Goal: Task Accomplishment & Management: Use online tool/utility

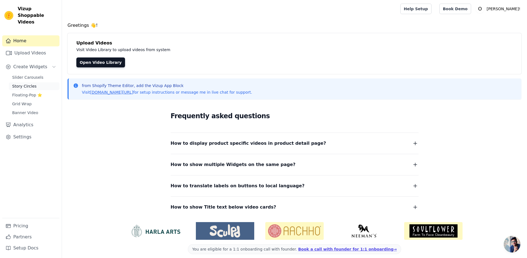
click at [35, 84] on span "Story Circles" at bounding box center [24, 87] width 24 height 6
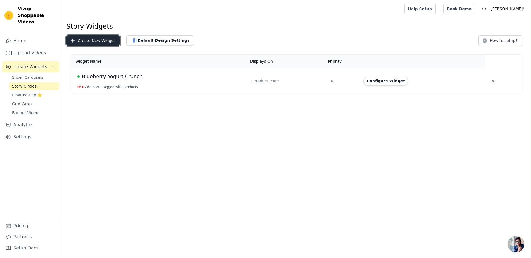
click at [99, 38] on button "Create New Widget" at bounding box center [92, 40] width 53 height 11
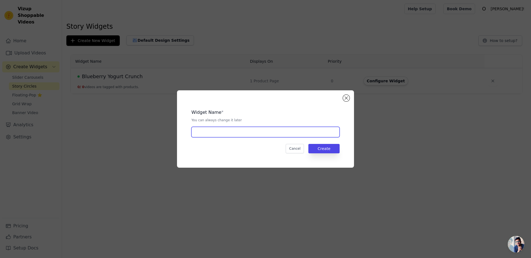
click at [275, 134] on input "text" at bounding box center [265, 132] width 148 height 11
click at [349, 98] on button "Close modal" at bounding box center [346, 98] width 7 height 7
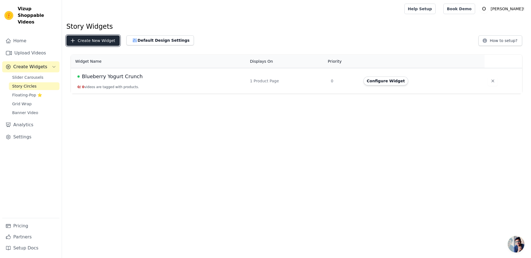
click at [93, 41] on button "Create New Widget" at bounding box center [92, 40] width 53 height 11
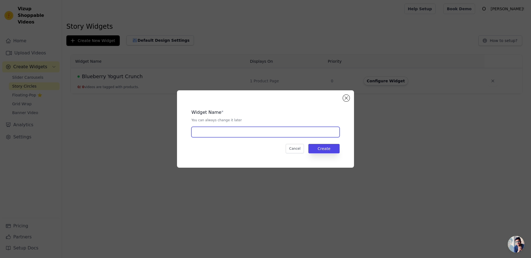
click at [227, 131] on input "text" at bounding box center [265, 132] width 148 height 11
type input "story"
click at [328, 146] on button "Create" at bounding box center [323, 148] width 31 height 9
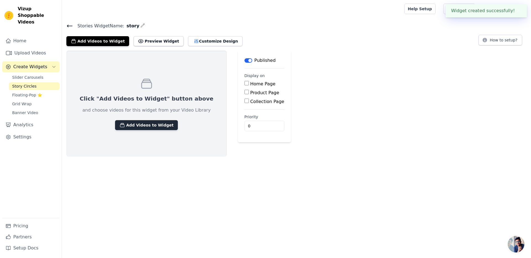
click at [155, 123] on button "Add Videos to Widget" at bounding box center [146, 125] width 63 height 10
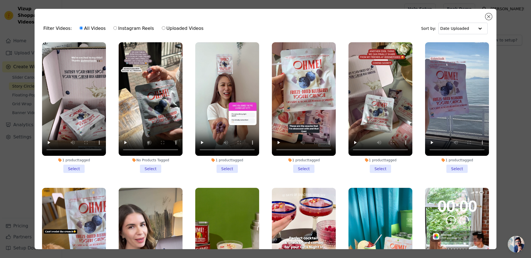
drag, startPoint x: 76, startPoint y: 167, endPoint x: 93, endPoint y: 164, distance: 17.7
click at [76, 167] on li "1 product tagged Select" at bounding box center [74, 107] width 64 height 131
click at [0, 0] on input "1 product tagged Select" at bounding box center [0, 0] width 0 height 0
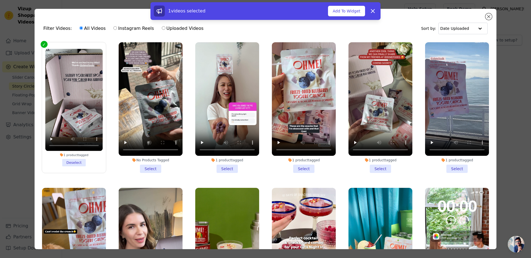
click at [147, 163] on li "No Products Tagged Select" at bounding box center [151, 107] width 64 height 131
click at [0, 0] on input "No Products Tagged Select" at bounding box center [0, 0] width 0 height 0
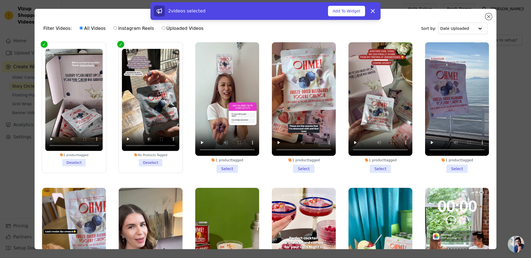
click at [228, 163] on li "1 product tagged Select" at bounding box center [227, 107] width 64 height 131
click at [0, 0] on input "1 product tagged Select" at bounding box center [0, 0] width 0 height 0
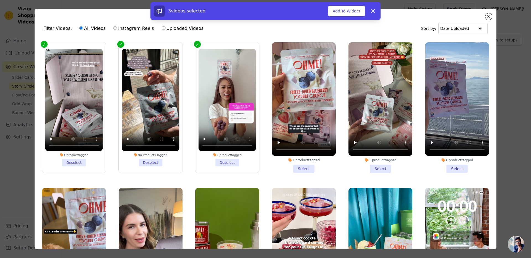
click at [295, 162] on li "1 product tagged Select" at bounding box center [304, 107] width 64 height 131
click at [0, 0] on input "1 product tagged Select" at bounding box center [0, 0] width 0 height 0
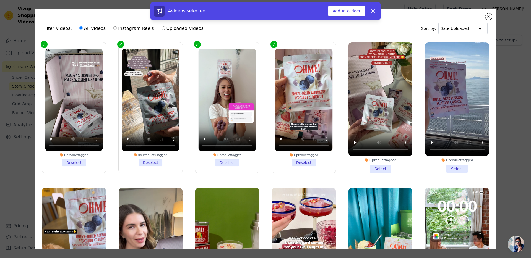
click at [370, 161] on li "1 product tagged Select" at bounding box center [380, 107] width 64 height 131
click at [0, 0] on input "1 product tagged Select" at bounding box center [0, 0] width 0 height 0
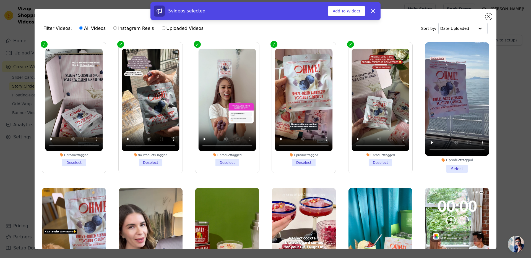
click at [138, 30] on label "Instagram Reels" at bounding box center [133, 28] width 41 height 7
click at [117, 30] on input "Instagram Reels" at bounding box center [115, 28] width 4 height 4
radio input "true"
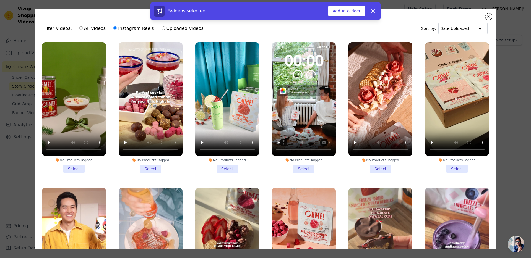
click at [174, 28] on label "Uploaded Videos" at bounding box center [182, 28] width 42 height 7
click at [165, 28] on input "Uploaded Videos" at bounding box center [164, 28] width 4 height 4
radio input "true"
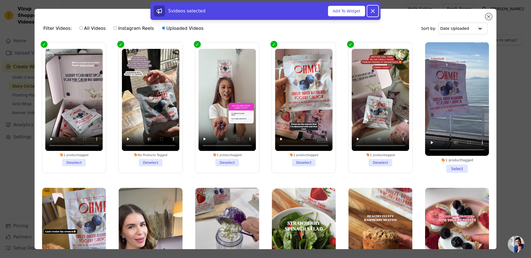
click at [374, 12] on icon at bounding box center [372, 10] width 3 height 3
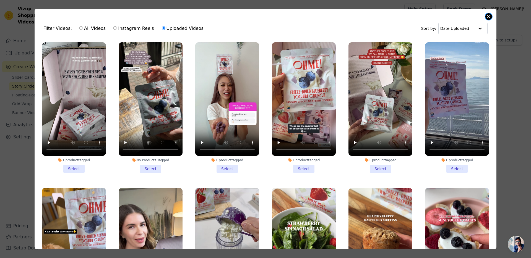
click at [490, 17] on button "Close modal" at bounding box center [488, 16] width 7 height 7
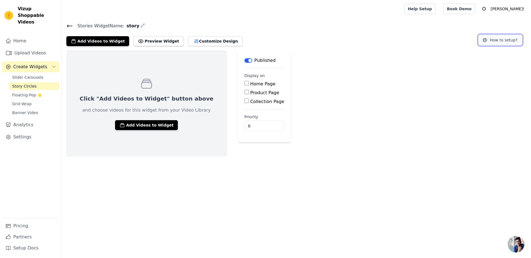
click at [508, 42] on button "How to setup?" at bounding box center [500, 40] width 44 height 11
click at [27, 132] on link "Settings" at bounding box center [30, 137] width 57 height 11
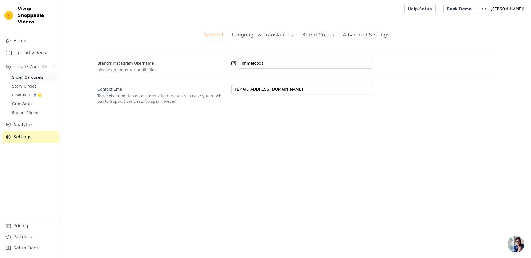
click at [40, 75] on span "Slider Carousels" at bounding box center [27, 78] width 31 height 6
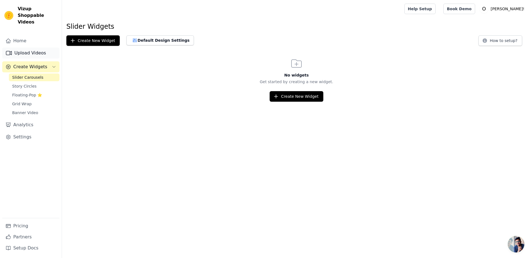
click at [33, 48] on link "Upload Videos" at bounding box center [30, 53] width 57 height 11
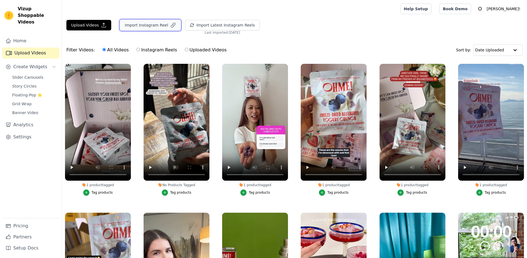
click at [139, 24] on button "Import Instagram Reel" at bounding box center [150, 25] width 61 height 11
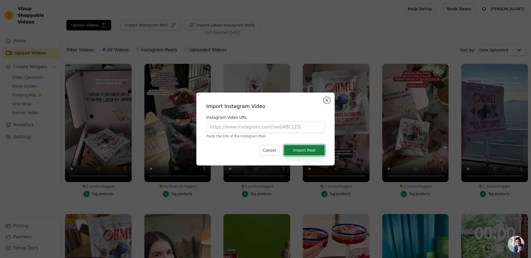
click at [314, 148] on button "Import Reel" at bounding box center [304, 150] width 41 height 11
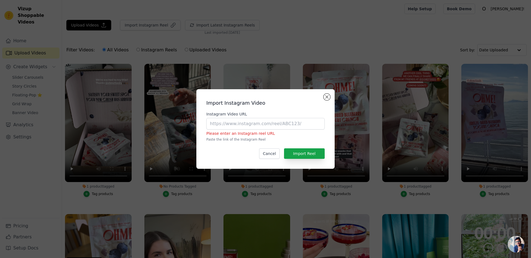
click at [330, 96] on div "Import Instagram Video Instagram Video URL Please enter an Instagram reel URL P…" at bounding box center [265, 129] width 129 height 71
click at [220, 27] on div "Import Instagram Video Instagram Video URL Please enter an Instagram reel URL P…" at bounding box center [265, 129] width 531 height 258
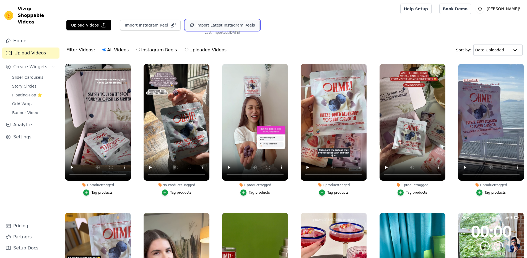
click at [226, 25] on button "Import Latest Instagram Reels" at bounding box center [222, 25] width 75 height 11
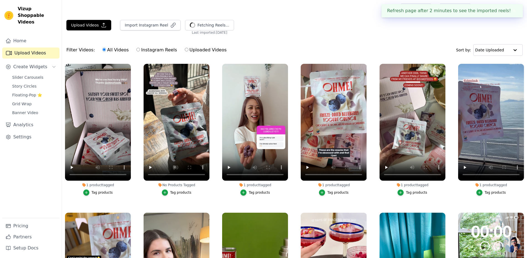
click at [515, 11] on button "✖" at bounding box center [514, 10] width 6 height 7
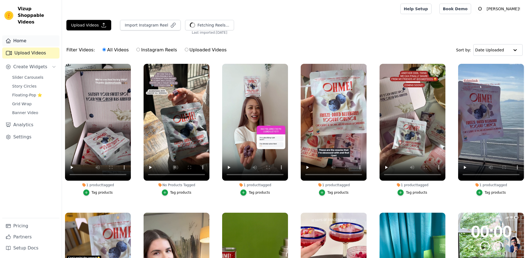
click at [28, 36] on link "Home" at bounding box center [30, 40] width 57 height 11
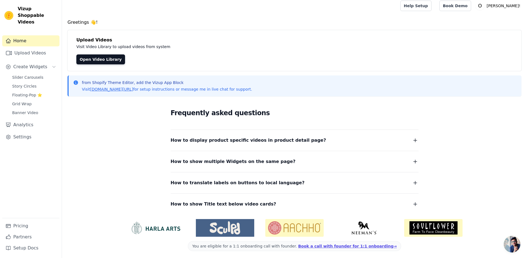
scroll to position [5, 0]
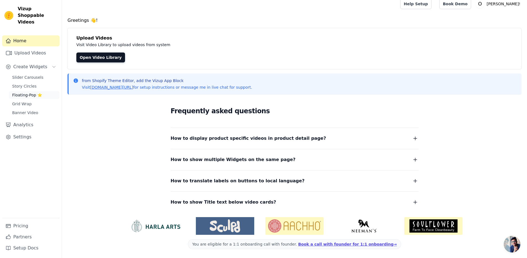
click at [29, 92] on span "Floating-Pop ⭐" at bounding box center [27, 95] width 30 height 6
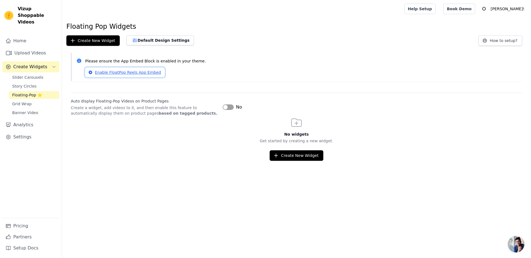
click at [142, 75] on link "Enable FloatPop Reels App Embed" at bounding box center [124, 72] width 79 height 9
click at [23, 101] on span "Grid Wrap" at bounding box center [21, 104] width 19 height 6
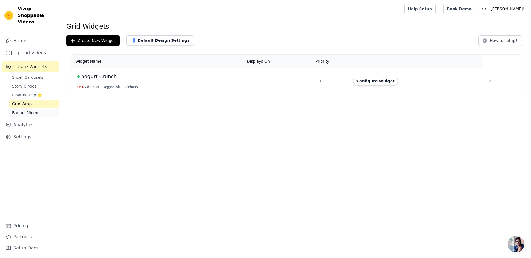
click at [35, 110] on span "Banner Video" at bounding box center [25, 113] width 26 height 6
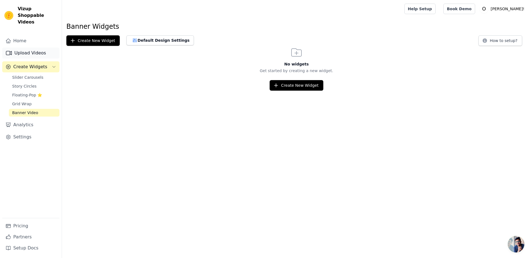
click at [27, 49] on link "Upload Videos" at bounding box center [30, 53] width 57 height 11
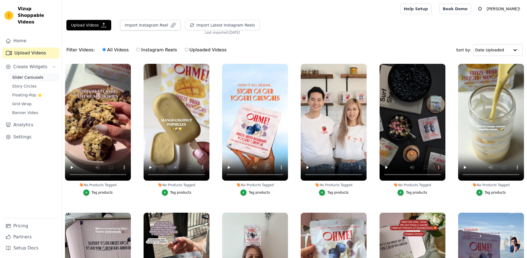
click at [25, 75] on span "Slider Carousels" at bounding box center [27, 78] width 31 height 6
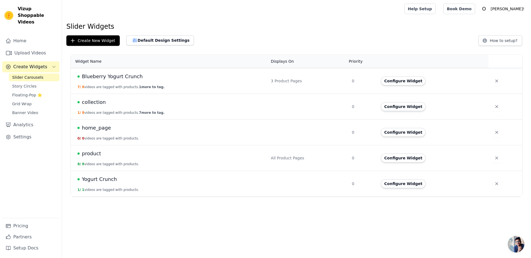
click at [100, 130] on span "home_page" at bounding box center [96, 128] width 29 height 8
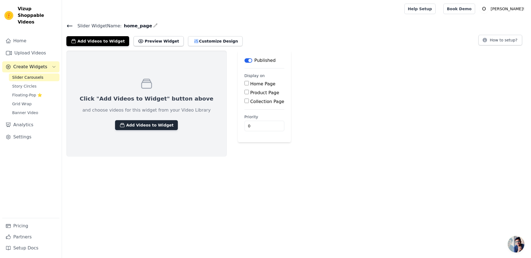
click at [157, 128] on button "Add Videos to Widget" at bounding box center [146, 125] width 63 height 10
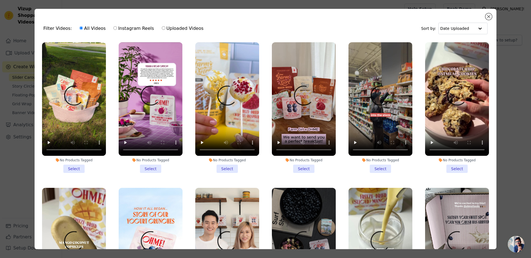
click at [79, 168] on li "No Products Tagged Select" at bounding box center [74, 107] width 64 height 131
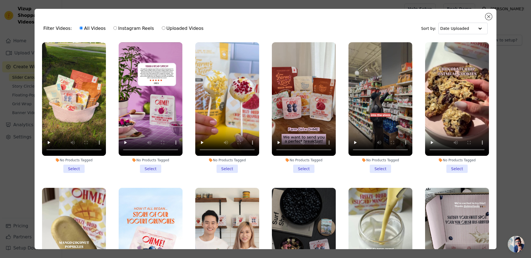
click at [0, 0] on input "No Products Tagged Select" at bounding box center [0, 0] width 0 height 0
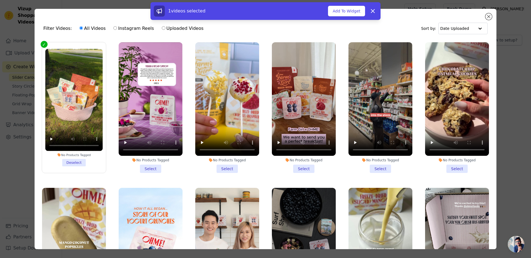
click at [147, 166] on li "No Products Tagged Select" at bounding box center [151, 107] width 64 height 131
click at [0, 0] on input "No Products Tagged Select" at bounding box center [0, 0] width 0 height 0
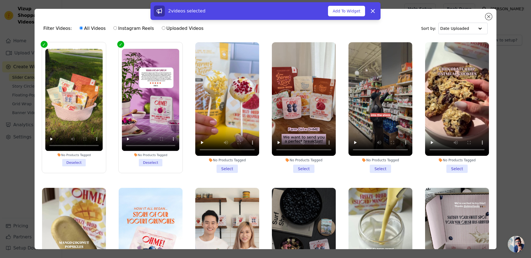
click at [229, 166] on li "No Products Tagged Select" at bounding box center [227, 107] width 64 height 131
click at [0, 0] on input "No Products Tagged Select" at bounding box center [0, 0] width 0 height 0
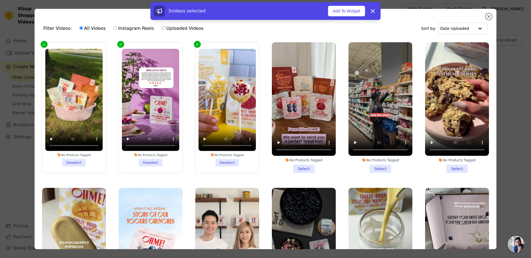
drag, startPoint x: 304, startPoint y: 166, endPoint x: 325, endPoint y: 166, distance: 21.3
click at [304, 166] on li "No Products Tagged Select" at bounding box center [304, 107] width 64 height 131
click at [0, 0] on input "No Products Tagged Select" at bounding box center [0, 0] width 0 height 0
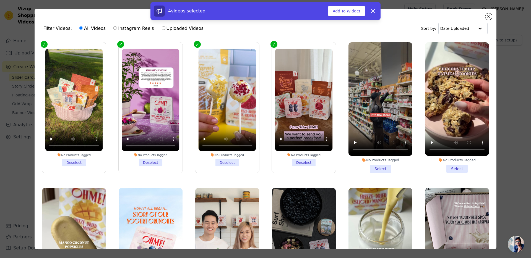
click at [377, 166] on li "No Products Tagged Select" at bounding box center [380, 107] width 64 height 131
click at [0, 0] on input "No Products Tagged Select" at bounding box center [0, 0] width 0 height 0
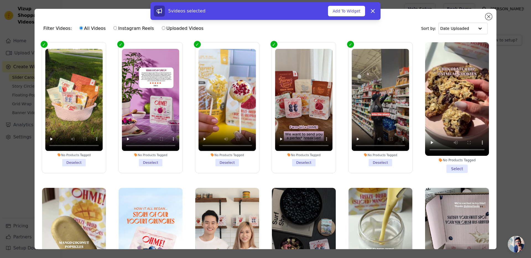
click at [454, 164] on li "No Products Tagged Select" at bounding box center [457, 107] width 64 height 131
click at [0, 0] on input "No Products Tagged Select" at bounding box center [0, 0] width 0 height 0
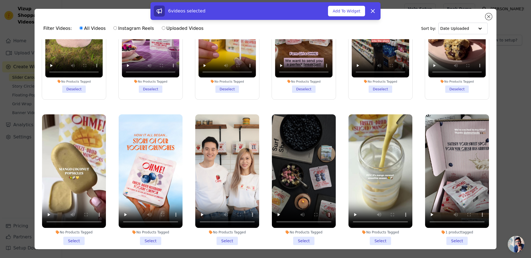
scroll to position [111, 0]
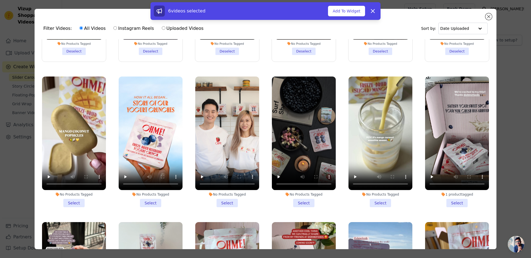
click at [71, 199] on li "No Products Tagged Select" at bounding box center [74, 142] width 64 height 131
click at [0, 0] on input "No Products Tagged Select" at bounding box center [0, 0] width 0 height 0
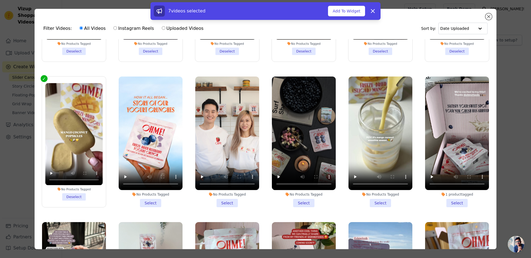
click at [160, 198] on li "No Products Tagged Select" at bounding box center [151, 142] width 64 height 131
click at [0, 0] on input "No Products Tagged Select" at bounding box center [0, 0] width 0 height 0
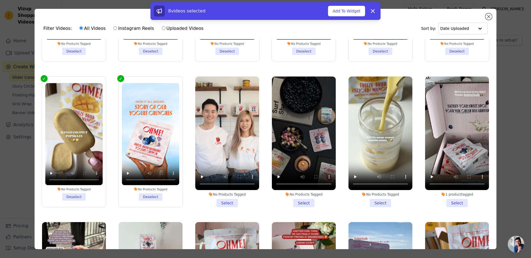
click at [234, 198] on li "No Products Tagged Select" at bounding box center [227, 142] width 64 height 131
click at [0, 0] on input "No Products Tagged Select" at bounding box center [0, 0] width 0 height 0
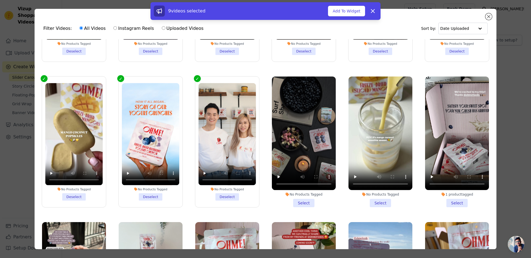
drag, startPoint x: 297, startPoint y: 198, endPoint x: 329, endPoint y: 198, distance: 32.3
click at [297, 198] on li "No Products Tagged Select" at bounding box center [304, 142] width 64 height 131
click at [0, 0] on input "No Products Tagged Select" at bounding box center [0, 0] width 0 height 0
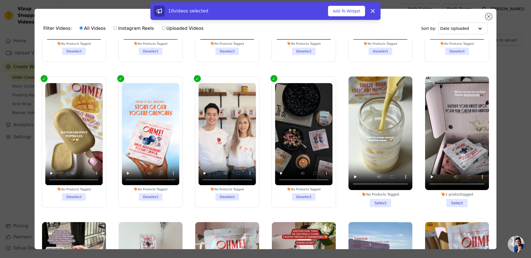
click at [378, 195] on li "No Products Tagged Select" at bounding box center [380, 142] width 64 height 131
click at [0, 0] on input "No Products Tagged Select" at bounding box center [0, 0] width 0 height 0
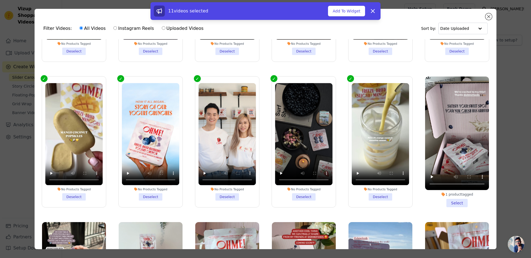
click at [452, 195] on li "1 product tagged Select" at bounding box center [457, 142] width 64 height 131
click at [0, 0] on input "1 product tagged Select" at bounding box center [0, 0] width 0 height 0
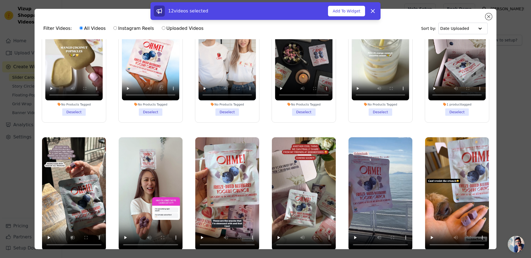
scroll to position [296, 0]
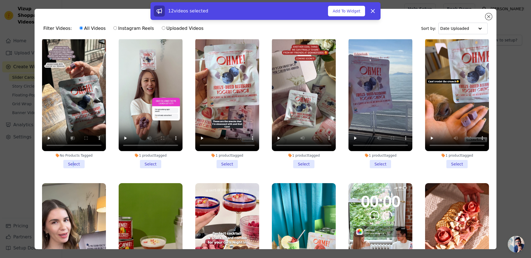
click at [72, 156] on li "No Products Tagged Select" at bounding box center [74, 103] width 64 height 131
click at [144, 157] on li "1 product tagged Select" at bounding box center [151, 103] width 64 height 131
click at [0, 0] on input "1 product tagged Select" at bounding box center [0, 0] width 0 height 0
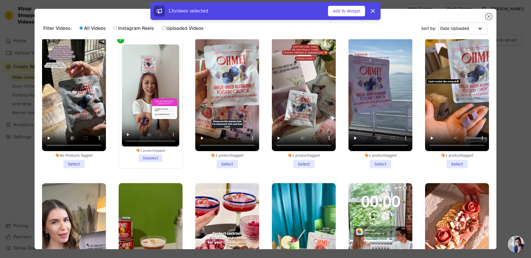
click at [230, 155] on li "1 product tagged Select" at bounding box center [227, 103] width 64 height 131
click at [0, 0] on input "1 product tagged Select" at bounding box center [0, 0] width 0 height 0
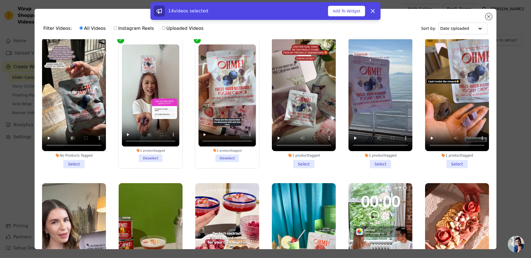
click at [74, 159] on li "No Products Tagged Select" at bounding box center [74, 103] width 64 height 131
click at [0, 0] on input "No Products Tagged Select" at bounding box center [0, 0] width 0 height 0
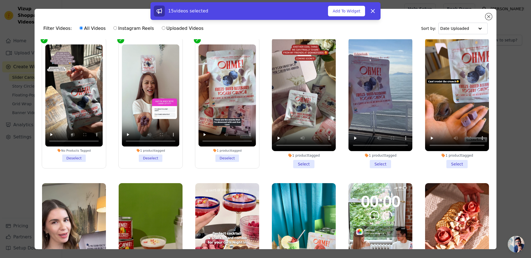
click at [308, 157] on li "1 product tagged Select" at bounding box center [304, 103] width 64 height 131
click at [0, 0] on input "1 product tagged Select" at bounding box center [0, 0] width 0 height 0
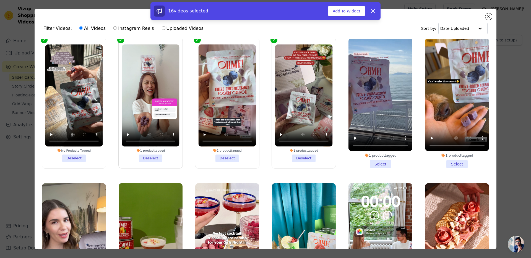
click at [378, 154] on li "1 product tagged Select" at bounding box center [380, 103] width 64 height 131
click at [0, 0] on input "1 product tagged Select" at bounding box center [0, 0] width 0 height 0
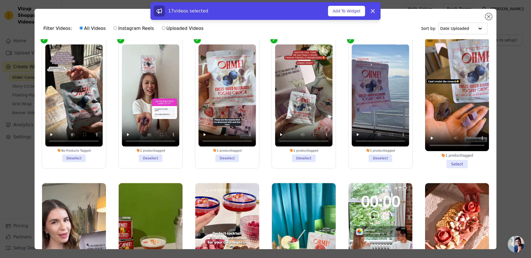
click at [450, 158] on li "1 product tagged Select" at bounding box center [457, 103] width 64 height 131
click at [0, 0] on input "1 product tagged Select" at bounding box center [0, 0] width 0 height 0
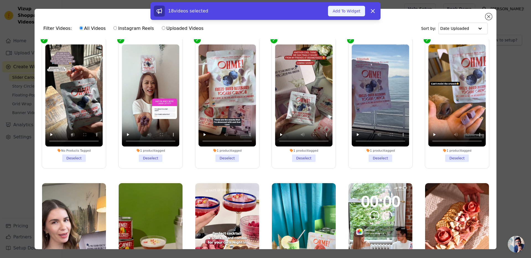
click at [344, 12] on button "Add To Widget" at bounding box center [346, 11] width 37 height 11
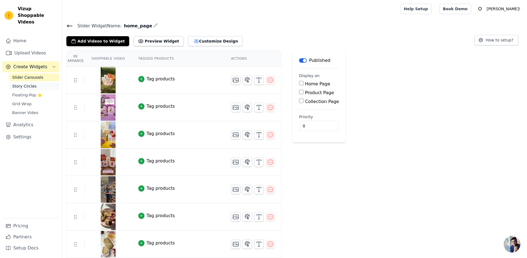
click at [23, 84] on span "Story Circles" at bounding box center [24, 87] width 24 height 6
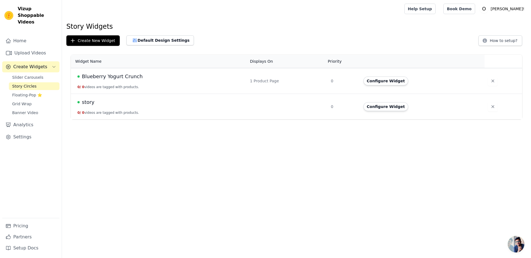
click at [134, 105] on div "story" at bounding box center [160, 102] width 166 height 8
click at [87, 102] on span "story" at bounding box center [88, 102] width 13 height 8
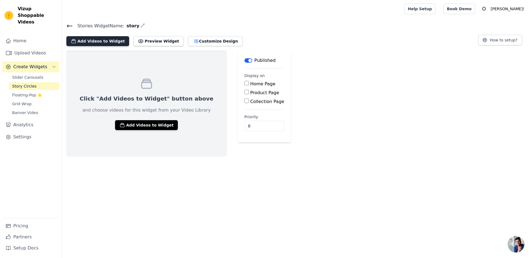
click at [108, 41] on button "Add Videos to Widget" at bounding box center [97, 41] width 63 height 10
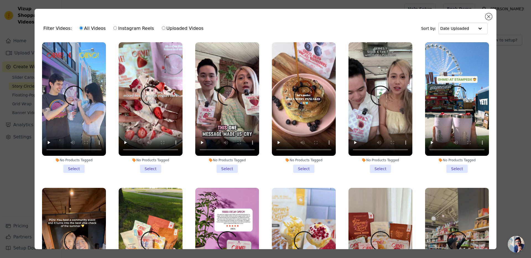
click at [78, 166] on li "No Products Tagged Select" at bounding box center [74, 107] width 64 height 131
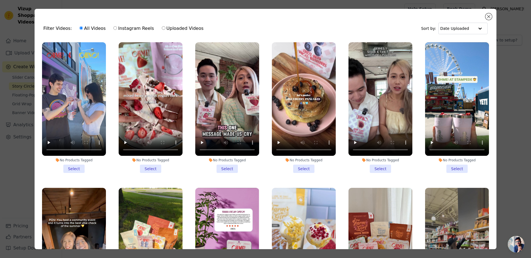
click at [0, 0] on input "No Products Tagged Select" at bounding box center [0, 0] width 0 height 0
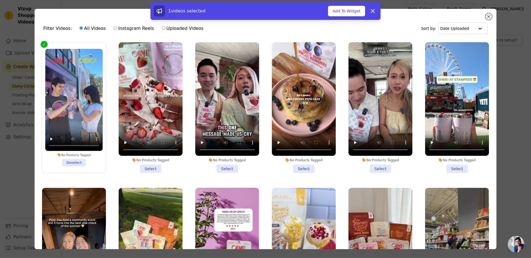
click at [142, 168] on li "No Products Tagged Select" at bounding box center [151, 107] width 64 height 131
click at [0, 0] on input "No Products Tagged Select" at bounding box center [0, 0] width 0 height 0
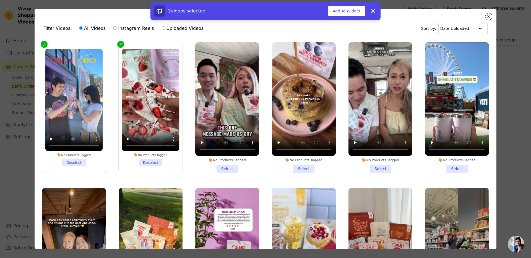
click at [221, 168] on li "No Products Tagged Select" at bounding box center [227, 107] width 64 height 131
click at [0, 0] on input "No Products Tagged Select" at bounding box center [0, 0] width 0 height 0
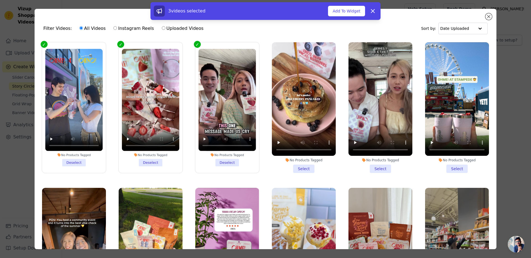
click at [295, 165] on li "No Products Tagged Select" at bounding box center [304, 107] width 64 height 131
click at [0, 0] on input "No Products Tagged Select" at bounding box center [0, 0] width 0 height 0
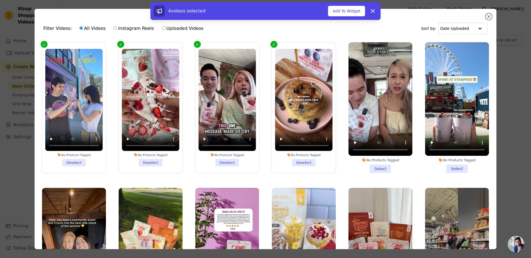
click at [375, 169] on li "No Products Tagged Select" at bounding box center [380, 107] width 64 height 131
click at [0, 0] on input "No Products Tagged Select" at bounding box center [0, 0] width 0 height 0
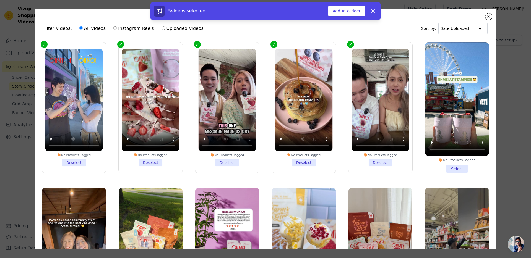
click at [447, 169] on li "No Products Tagged Select" at bounding box center [457, 107] width 64 height 131
click at [0, 0] on input "No Products Tagged Select" at bounding box center [0, 0] width 0 height 0
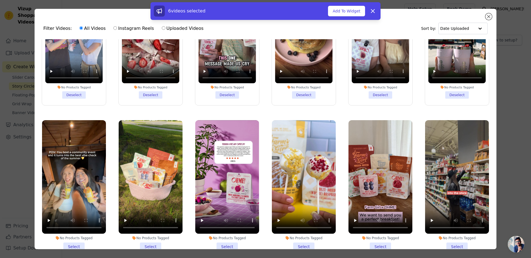
scroll to position [111, 0]
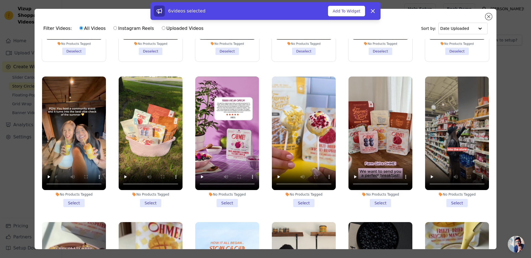
click at [74, 199] on li "No Products Tagged Select" at bounding box center [74, 142] width 64 height 131
click at [0, 0] on input "No Products Tagged Select" at bounding box center [0, 0] width 0 height 0
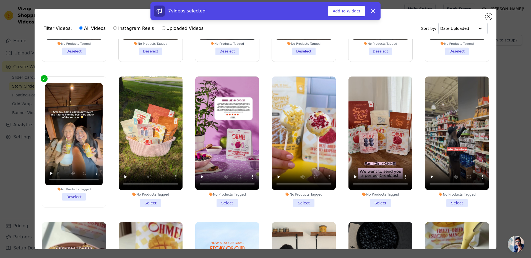
drag, startPoint x: 150, startPoint y: 201, endPoint x: 222, endPoint y: 202, distance: 71.9
click at [150, 201] on li "No Products Tagged Select" at bounding box center [151, 142] width 64 height 131
click at [0, 0] on input "No Products Tagged Select" at bounding box center [0, 0] width 0 height 0
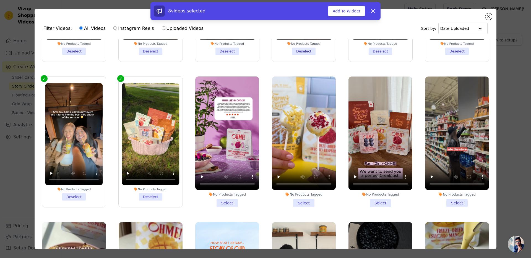
click at [230, 202] on li "No Products Tagged Select" at bounding box center [227, 142] width 64 height 131
click at [0, 0] on input "No Products Tagged Select" at bounding box center [0, 0] width 0 height 0
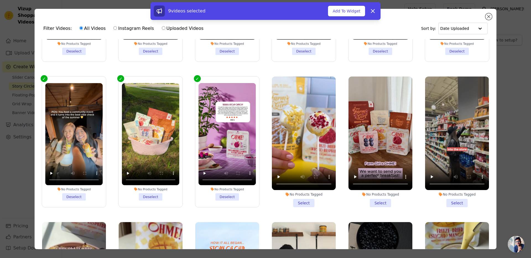
click at [296, 199] on li "No Products Tagged Select" at bounding box center [304, 142] width 64 height 131
click at [0, 0] on input "No Products Tagged Select" at bounding box center [0, 0] width 0 height 0
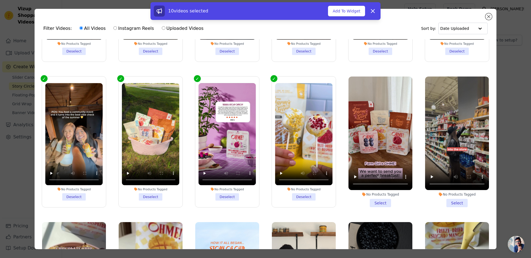
drag, startPoint x: 372, startPoint y: 198, endPoint x: 396, endPoint y: 196, distance: 24.1
click at [372, 198] on li "No Products Tagged Select" at bounding box center [380, 142] width 64 height 131
click at [0, 0] on input "No Products Tagged Select" at bounding box center [0, 0] width 0 height 0
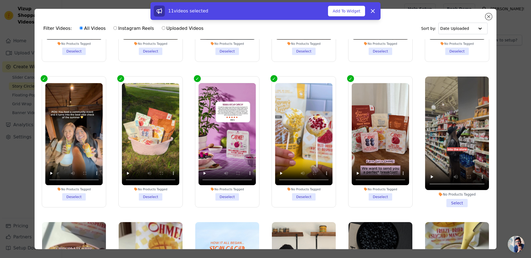
click at [450, 199] on li "No Products Tagged Select" at bounding box center [457, 142] width 64 height 131
click at [0, 0] on input "No Products Tagged Select" at bounding box center [0, 0] width 0 height 0
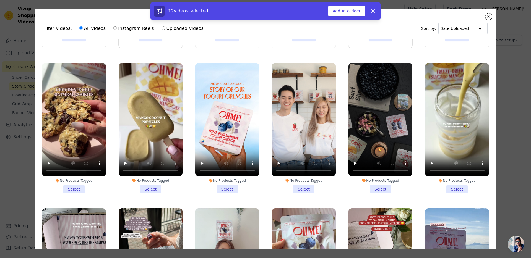
scroll to position [283, 0]
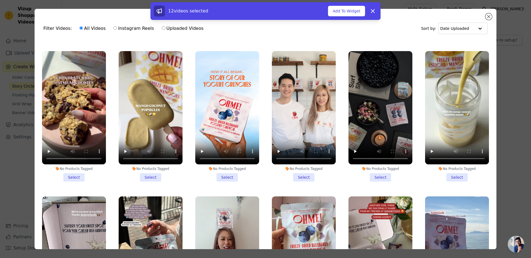
click at [66, 171] on li "No Products Tagged Select" at bounding box center [74, 116] width 64 height 131
click at [0, 0] on input "No Products Tagged Select" at bounding box center [0, 0] width 0 height 0
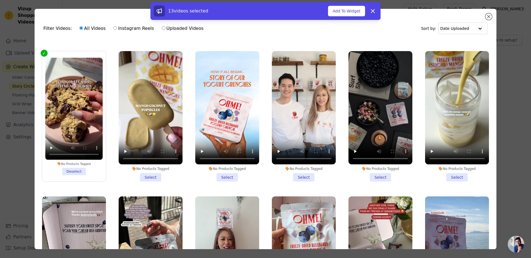
click at [154, 171] on li "No Products Tagged Select" at bounding box center [151, 116] width 64 height 131
click at [0, 0] on input "No Products Tagged Select" at bounding box center [0, 0] width 0 height 0
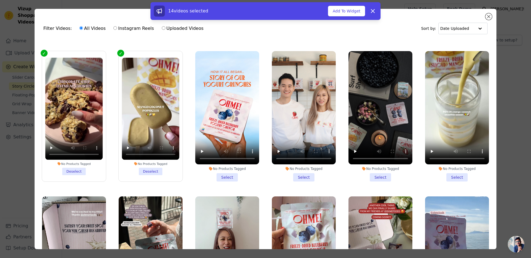
click at [220, 171] on li "No Products Tagged Select" at bounding box center [227, 116] width 64 height 131
click at [0, 0] on input "No Products Tagged Select" at bounding box center [0, 0] width 0 height 0
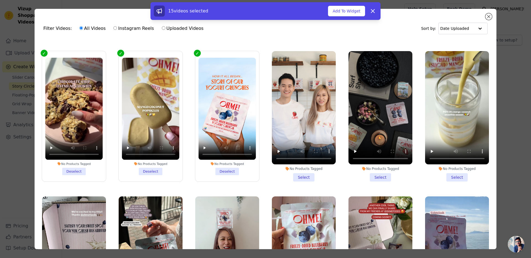
click at [295, 171] on li "No Products Tagged Select" at bounding box center [304, 116] width 64 height 131
click at [0, 0] on input "No Products Tagged Select" at bounding box center [0, 0] width 0 height 0
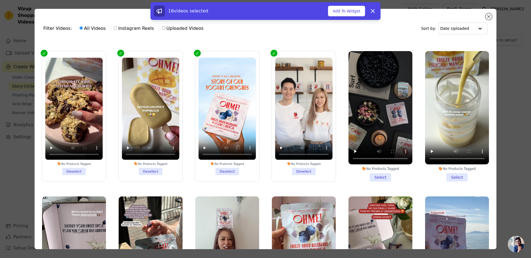
click at [372, 173] on li "No Products Tagged Select" at bounding box center [380, 116] width 64 height 131
click at [0, 0] on input "No Products Tagged Select" at bounding box center [0, 0] width 0 height 0
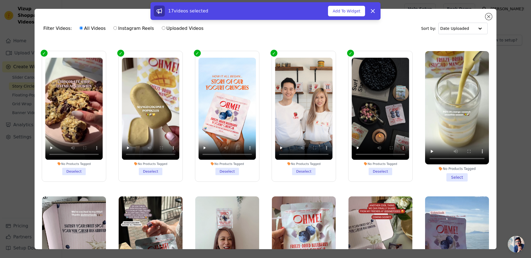
click at [451, 168] on li "No Products Tagged Select" at bounding box center [457, 116] width 64 height 131
click at [0, 0] on input "No Products Tagged Select" at bounding box center [0, 0] width 0 height 0
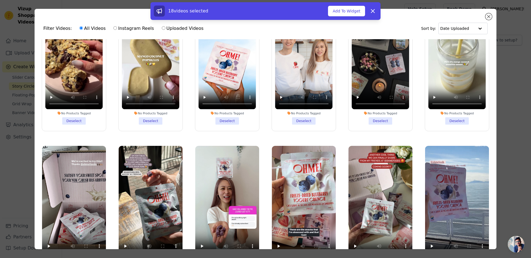
scroll to position [399, 0]
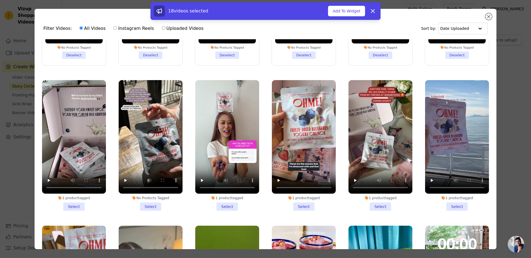
click at [78, 194] on li "1 product tagged Select" at bounding box center [74, 145] width 64 height 131
click at [0, 0] on input "1 product tagged Select" at bounding box center [0, 0] width 0 height 0
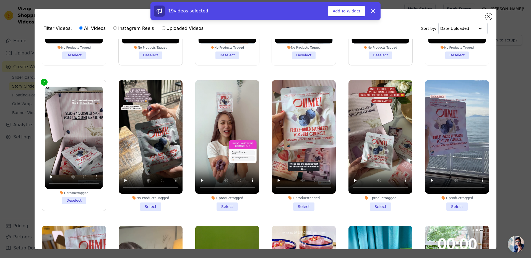
click at [163, 199] on li "No Products Tagged Select" at bounding box center [151, 145] width 64 height 131
click at [0, 0] on input "No Products Tagged Select" at bounding box center [0, 0] width 0 height 0
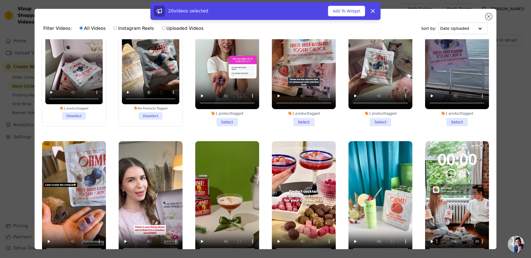
scroll to position [521, 0]
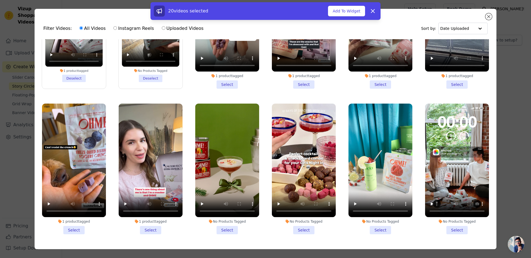
click at [155, 216] on li "1 product tagged Select" at bounding box center [151, 169] width 64 height 131
click at [0, 0] on input "1 product tagged Select" at bounding box center [0, 0] width 0 height 0
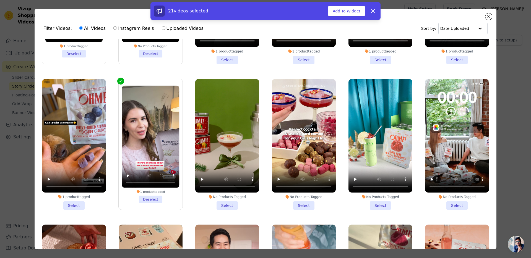
scroll to position [639, 0]
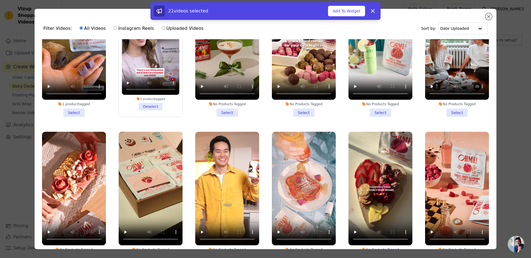
click at [453, 100] on li "No Products Tagged Select" at bounding box center [457, 51] width 64 height 131
click at [0, 0] on input "No Products Tagged Select" at bounding box center [0, 0] width 0 height 0
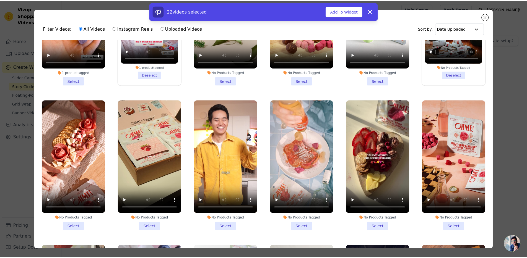
scroll to position [691, 0]
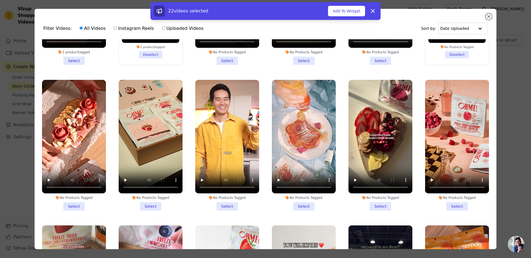
click at [72, 194] on li "No Products Tagged Select" at bounding box center [74, 145] width 64 height 131
click at [0, 0] on input "No Products Tagged Select" at bounding box center [0, 0] width 0 height 0
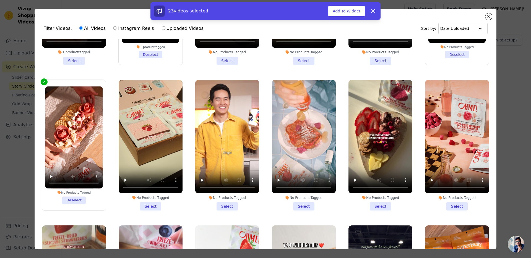
click at [186, 195] on ul "No Products Tagged Deselect No Products Tagged Deselect No Products Tagged Dese…" at bounding box center [265, 159] width 453 height 241
click at [140, 194] on li "No Products Tagged Select" at bounding box center [151, 145] width 64 height 131
click at [0, 0] on input "No Products Tagged Select" at bounding box center [0, 0] width 0 height 0
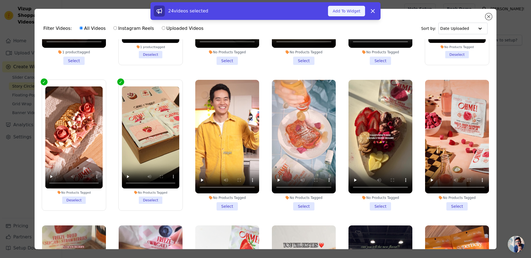
click at [356, 15] on button "Add To Widget" at bounding box center [346, 11] width 37 height 11
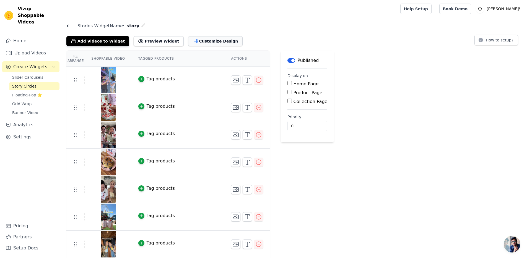
click at [206, 42] on button "Customize Design" at bounding box center [215, 41] width 54 height 10
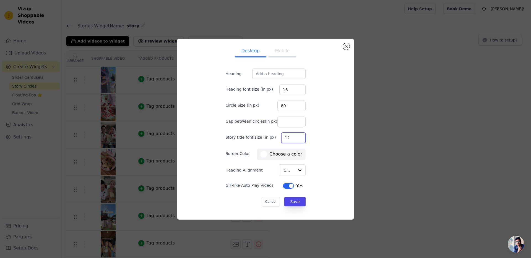
drag, startPoint x: 289, startPoint y: 139, endPoint x: 282, endPoint y: 139, distance: 7.7
click at [282, 139] on input "12" at bounding box center [293, 138] width 24 height 11
click at [329, 111] on div "Desktop Mobile Heading Heading font size (in px) 16 Circle Size (in px) 80 Gap …" at bounding box center [265, 129] width 168 height 172
click at [288, 157] on label "#ffffff Choose a color" at bounding box center [281, 154] width 42 height 7
click at [328, 166] on div "Desktop Mobile Heading Heading font size (in px) 16 Circle Size (in px) 80 Gap …" at bounding box center [265, 129] width 168 height 172
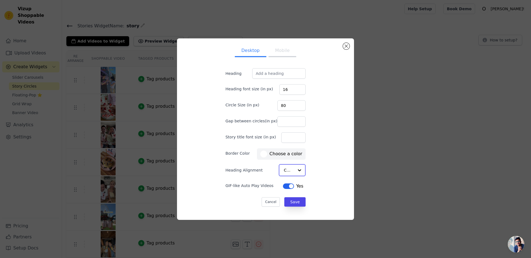
click at [284, 167] on input "Heading Alignment" at bounding box center [289, 170] width 10 height 11
click at [317, 171] on div "Desktop Mobile Heading Heading font size (in px) 16 Circle Size (in px) 80 Gap …" at bounding box center [265, 129] width 168 height 172
click at [281, 54] on button "Mobile" at bounding box center [282, 51] width 28 height 12
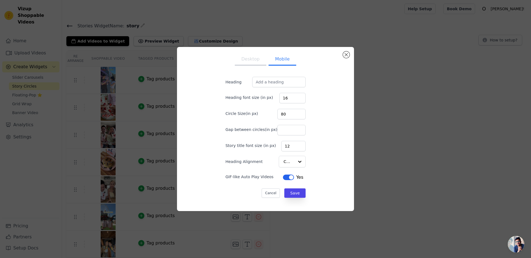
click at [252, 60] on button "Desktop" at bounding box center [251, 60] width 32 height 12
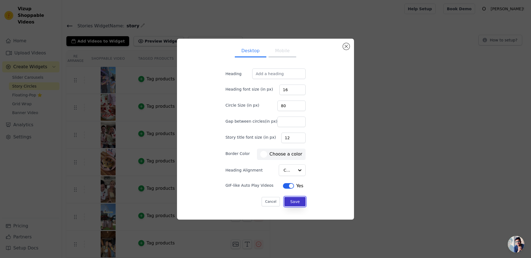
click at [291, 201] on button "Save" at bounding box center [294, 201] width 21 height 9
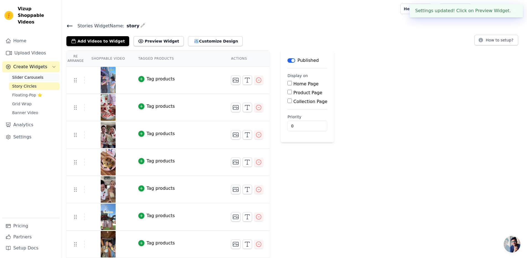
click at [24, 75] on span "Slider Carousels" at bounding box center [27, 78] width 31 height 6
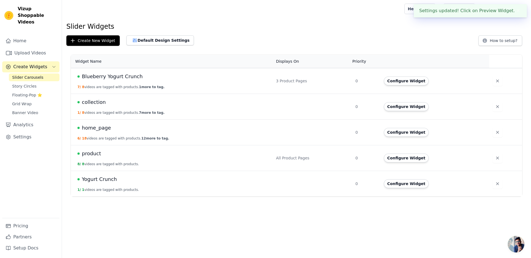
click at [108, 133] on td "home_page 6 / 18 videos are tagged with products. 12 more to tag." at bounding box center [172, 133] width 202 height 26
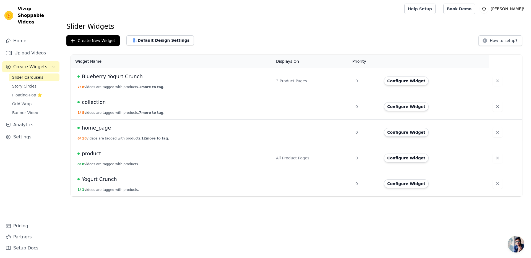
click at [101, 127] on span "home_page" at bounding box center [96, 128] width 29 height 8
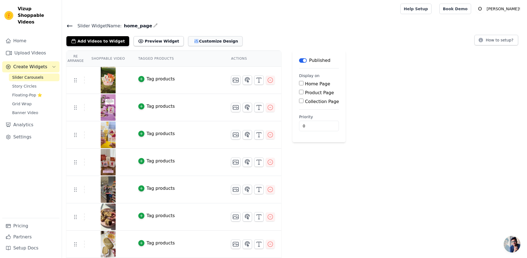
click at [193, 42] on button "Customize Design" at bounding box center [215, 41] width 54 height 10
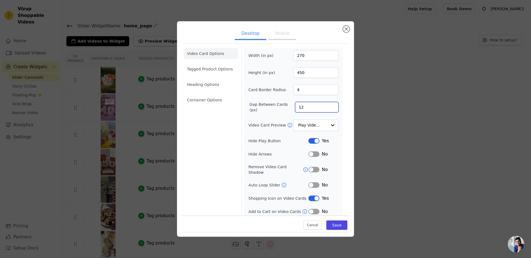
drag, startPoint x: 309, startPoint y: 107, endPoint x: 288, endPoint y: 107, distance: 21.0
click at [288, 107] on div "Gap Between Cards (px) 12" at bounding box center [293, 107] width 90 height 11
type input "0"
click at [314, 92] on input "4" at bounding box center [315, 90] width 45 height 11
click at [336, 226] on button "Save" at bounding box center [336, 225] width 21 height 9
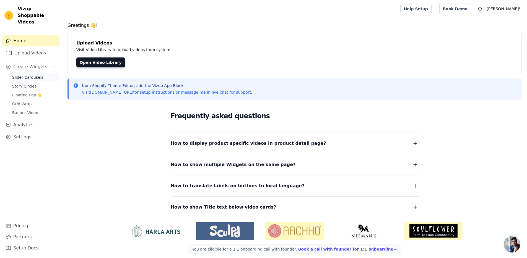
click at [24, 75] on span "Slider Carousels" at bounding box center [27, 78] width 31 height 6
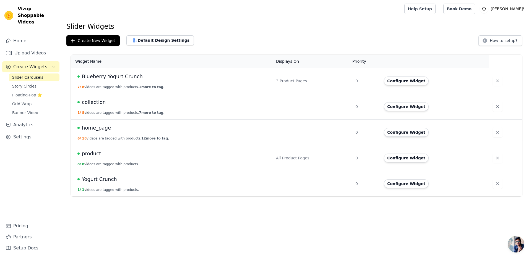
click at [100, 129] on span "home_page" at bounding box center [96, 128] width 29 height 8
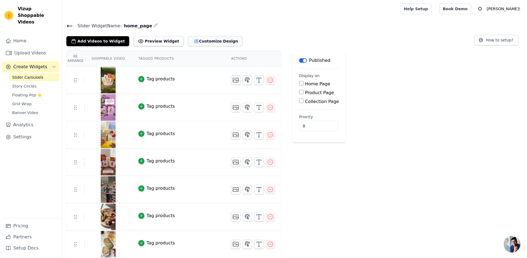
click at [204, 40] on button "Customize Design" at bounding box center [215, 41] width 54 height 10
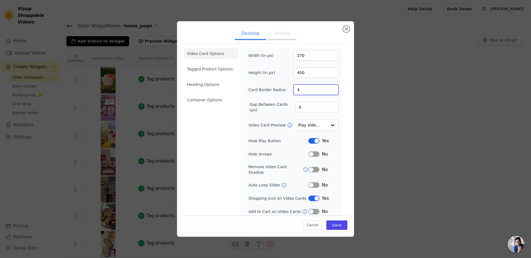
drag, startPoint x: 305, startPoint y: 89, endPoint x: 288, endPoint y: 91, distance: 17.3
click at [288, 91] on div "Card Border Radius 4" at bounding box center [293, 90] width 90 height 11
type input "0"
click at [314, 74] on input "450" at bounding box center [315, 72] width 45 height 11
click at [337, 223] on button "Save" at bounding box center [336, 225] width 21 height 9
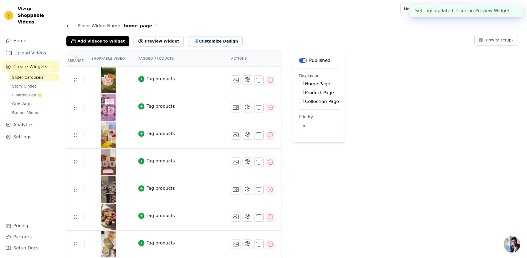
click at [191, 38] on button "Customize Design" at bounding box center [215, 41] width 54 height 10
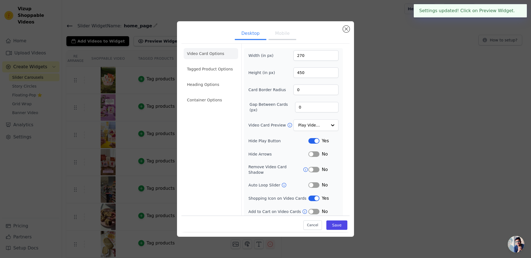
click at [315, 196] on button "Label" at bounding box center [313, 199] width 11 height 6
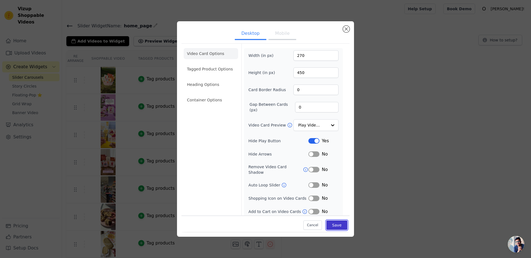
click at [333, 224] on button "Save" at bounding box center [336, 225] width 21 height 9
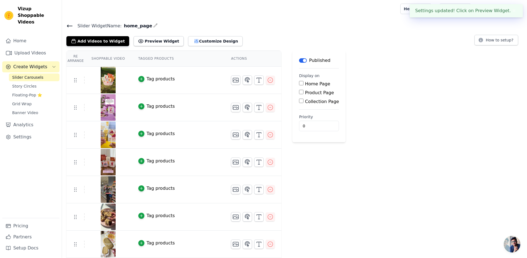
click at [309, 84] on label "Home Page" at bounding box center [317, 83] width 25 height 5
click at [303, 84] on input "Home Page" at bounding box center [301, 83] width 4 height 4
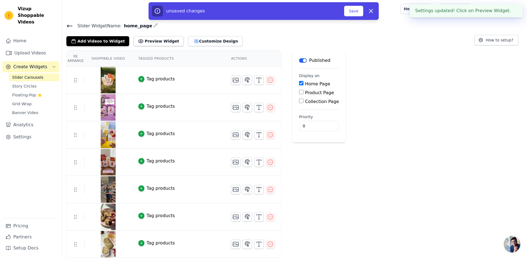
drag, startPoint x: 353, startPoint y: 12, endPoint x: 348, endPoint y: 66, distance: 54.1
click at [312, 82] on label "Home Page" at bounding box center [317, 83] width 25 height 5
click at [303, 82] on input "Home Page" at bounding box center [301, 83] width 4 height 4
checkbox input "false"
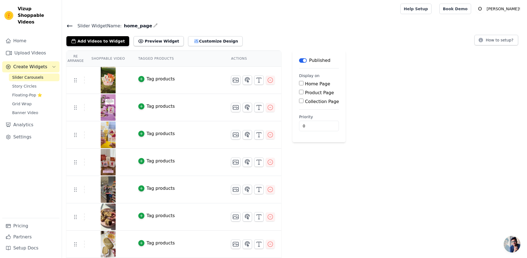
click at [200, 40] on button "Customize Design" at bounding box center [215, 41] width 54 height 10
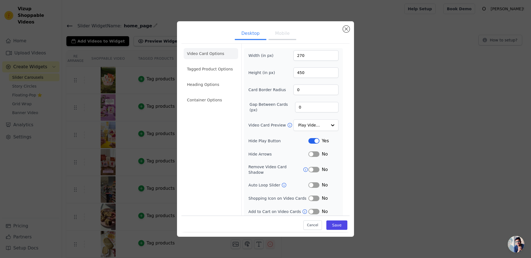
click at [315, 182] on button "Label" at bounding box center [313, 185] width 11 height 6
click at [335, 226] on button "Save" at bounding box center [336, 225] width 21 height 9
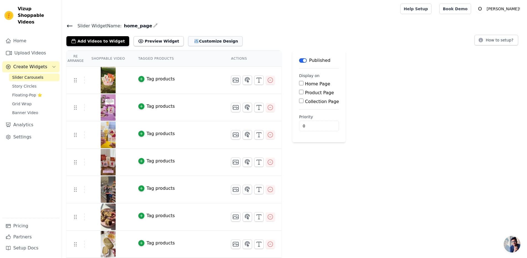
click at [202, 41] on button "Customize Design" at bounding box center [215, 41] width 54 height 10
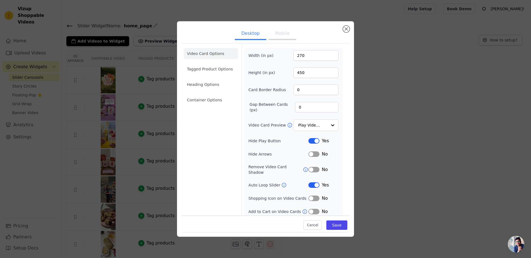
click at [284, 182] on icon at bounding box center [284, 185] width 6 height 6
click at [210, 104] on li "Container Options" at bounding box center [211, 100] width 54 height 11
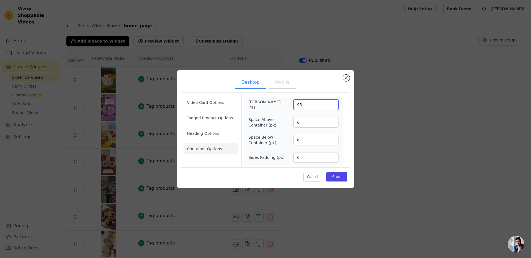
drag, startPoint x: 306, startPoint y: 106, endPoint x: 280, endPoint y: 104, distance: 26.0
click at [280, 104] on div "Max Width (%) 95" at bounding box center [293, 104] width 90 height 11
type input "0"
click at [304, 121] on input "6" at bounding box center [315, 122] width 45 height 11
drag, startPoint x: 304, startPoint y: 122, endPoint x: 278, endPoint y: 120, distance: 26.1
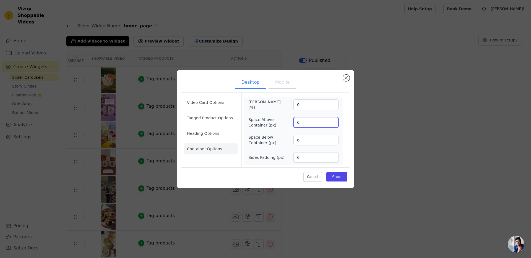
click at [278, 120] on div "Space Above Container (px) 6" at bounding box center [293, 122] width 90 height 11
type input "0"
drag, startPoint x: 305, startPoint y: 141, endPoint x: 285, endPoint y: 141, distance: 19.9
click at [285, 141] on div "Space Below Container (px) 6" at bounding box center [293, 140] width 90 height 11
type input "0"
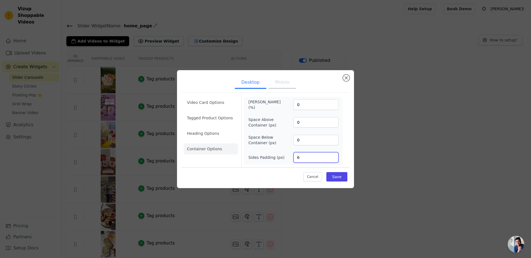
drag, startPoint x: 310, startPoint y: 157, endPoint x: 279, endPoint y: 158, distance: 30.4
click at [279, 158] on div "Sides Padding (px) 6" at bounding box center [293, 157] width 90 height 11
type input "0"
click at [341, 178] on button "Save" at bounding box center [336, 176] width 21 height 9
